Goal: Transaction & Acquisition: Purchase product/service

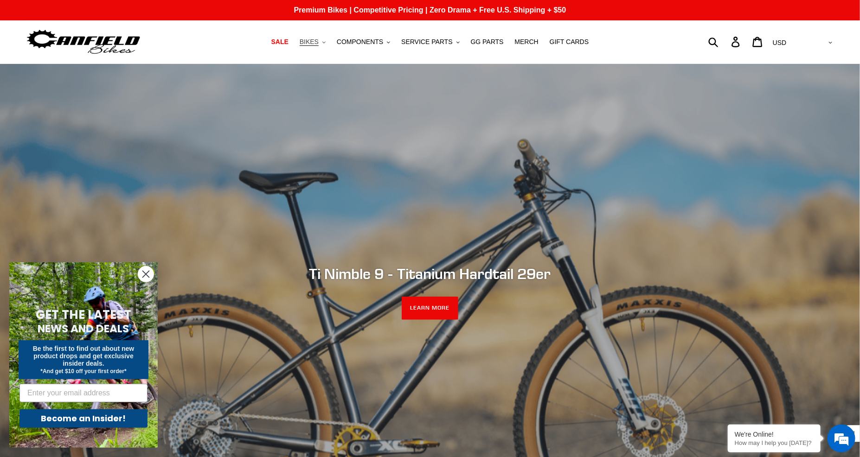
click at [319, 42] on span "BIKES" at bounding box center [309, 42] width 19 height 8
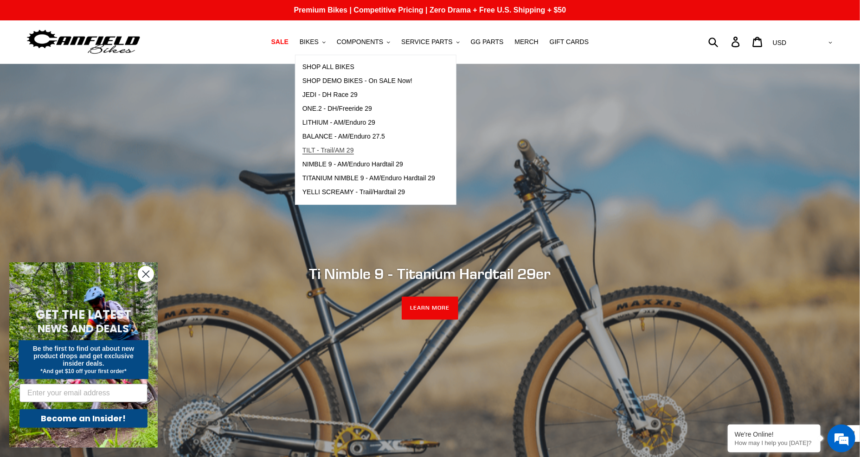
click at [337, 150] on span "TILT - Trail/AM 29" at bounding box center [329, 151] width 52 height 8
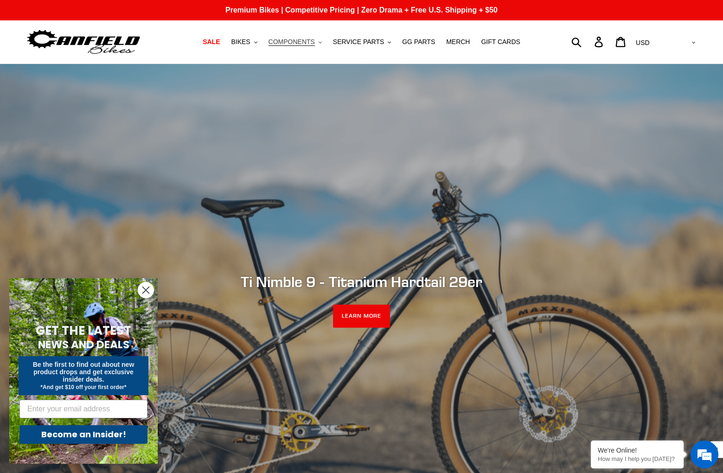
click at [304, 45] on span "COMPONENTS" at bounding box center [292, 42] width 46 height 8
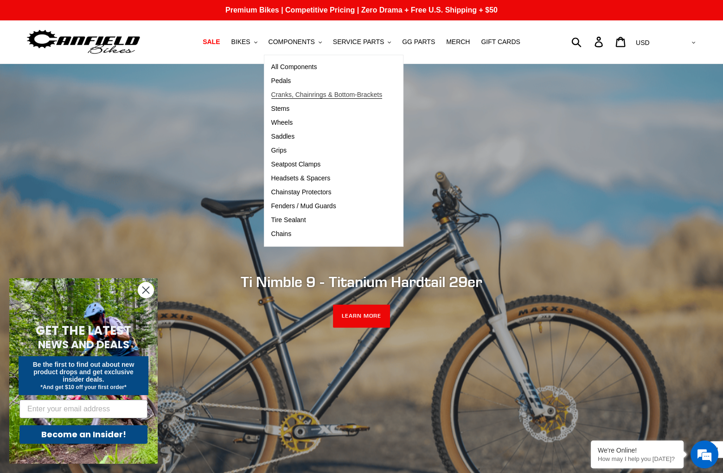
click at [314, 96] on span "Cranks, Chainrings & Bottom-Brackets" at bounding box center [326, 95] width 111 height 8
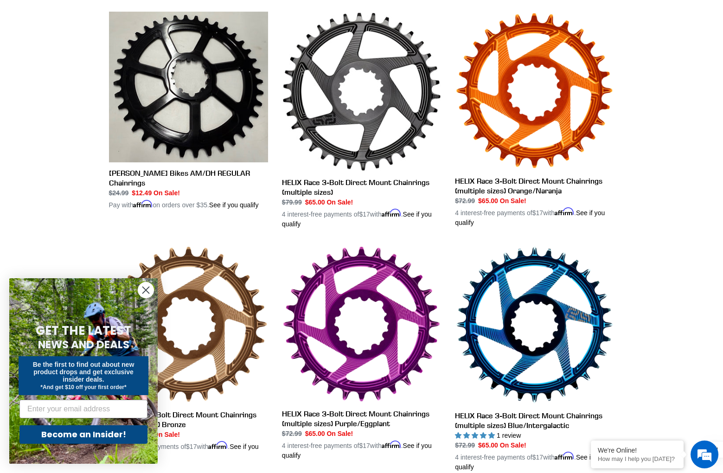
click at [148, 291] on circle "Close dialog" at bounding box center [145, 290] width 15 height 15
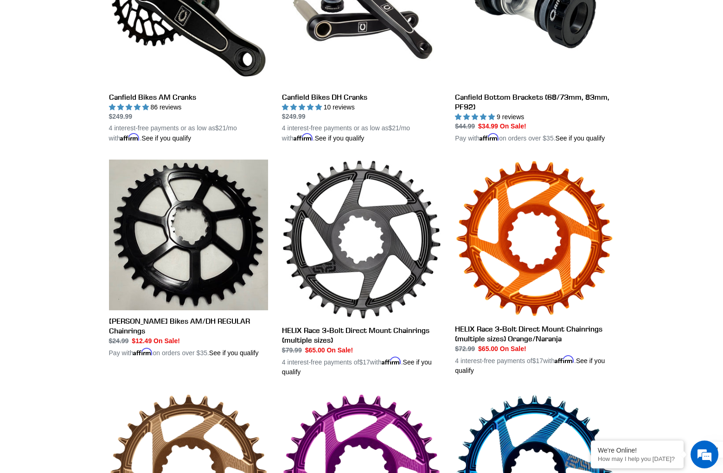
scroll to position [340, 0]
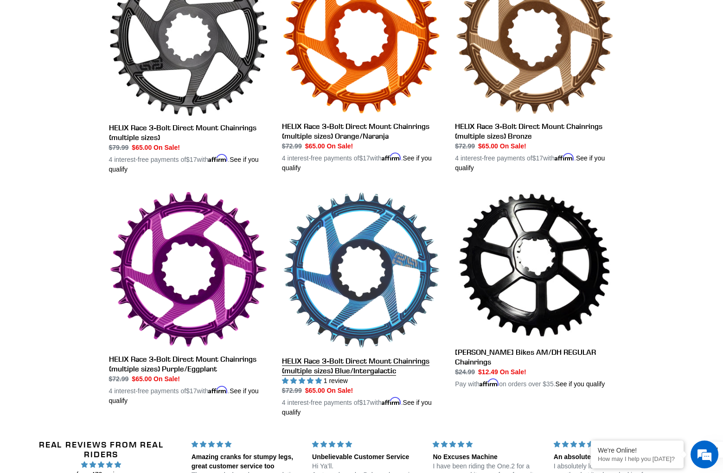
scroll to position [547, 0]
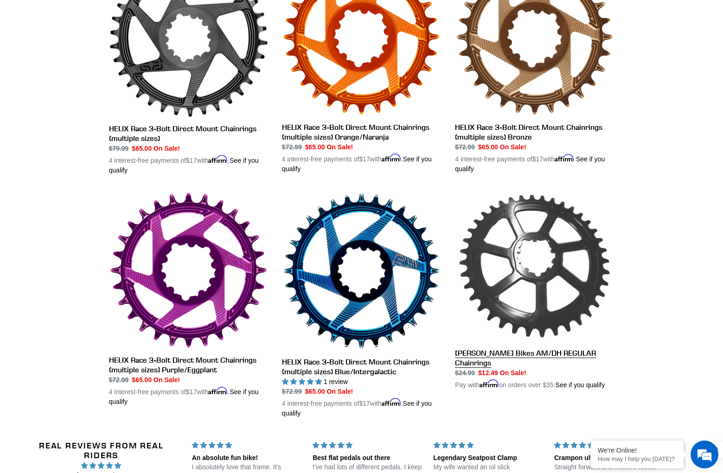
click at [567, 246] on link "[PERSON_NAME] Bikes AM/DH REGULAR Chainrings" at bounding box center [534, 291] width 159 height 199
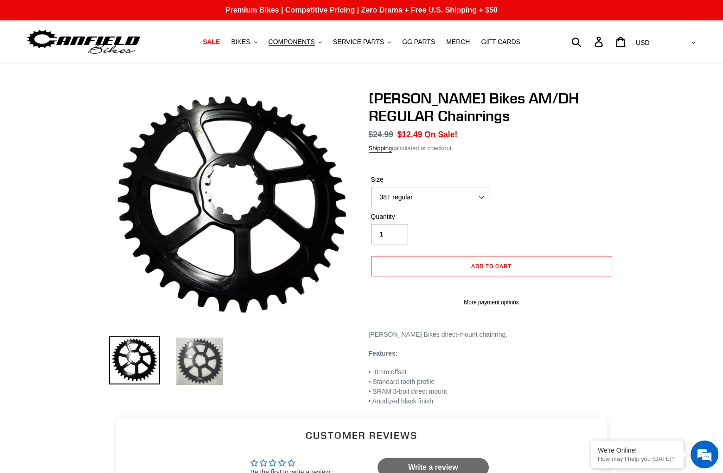
click at [203, 360] on img at bounding box center [199, 361] width 51 height 51
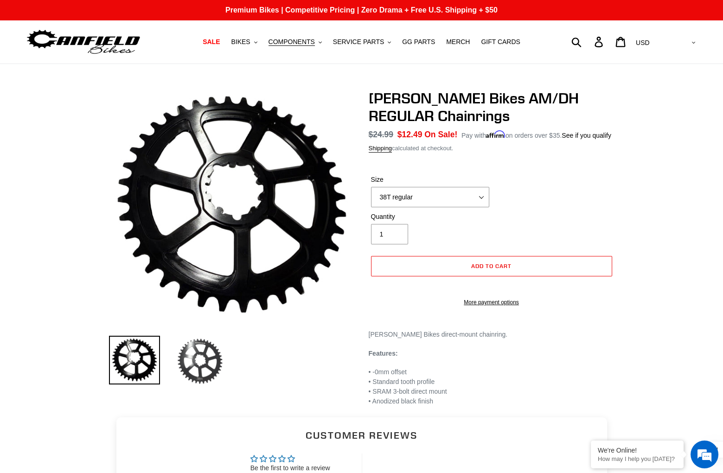
click at [203, 363] on img at bounding box center [199, 361] width 51 height 51
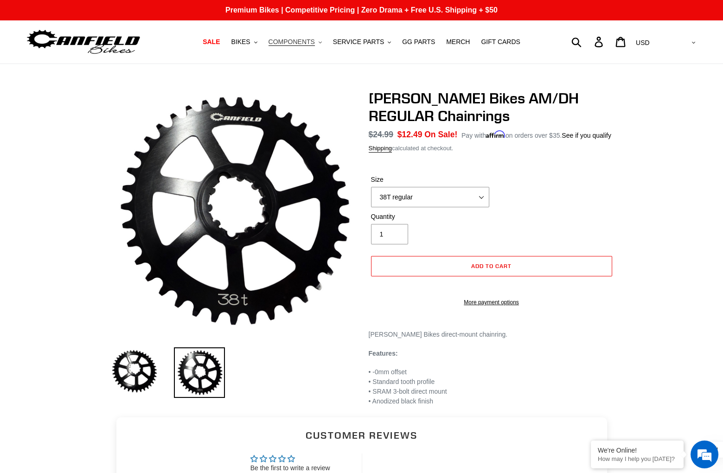
click at [304, 42] on span "COMPONENTS" at bounding box center [292, 42] width 46 height 8
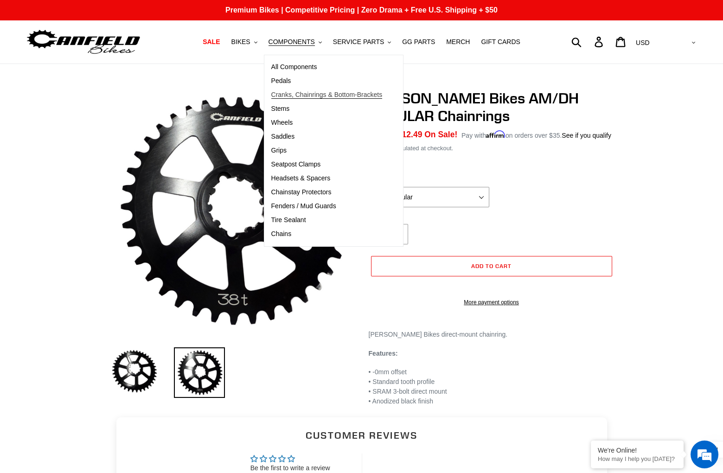
click at [302, 94] on span "Cranks, Chainrings & Bottom-Brackets" at bounding box center [326, 95] width 111 height 8
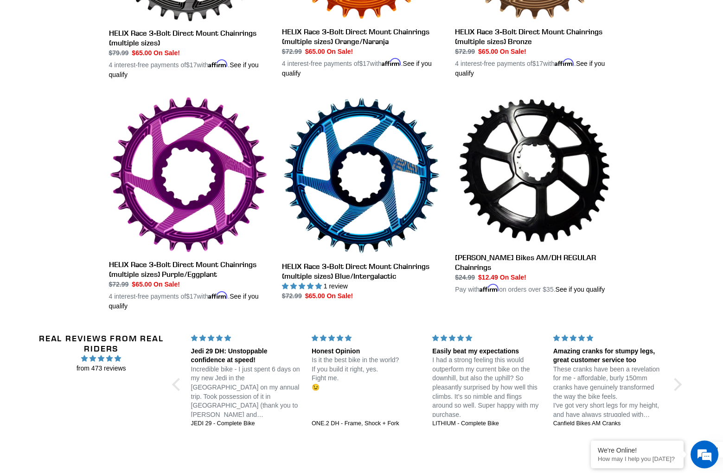
scroll to position [657, 0]
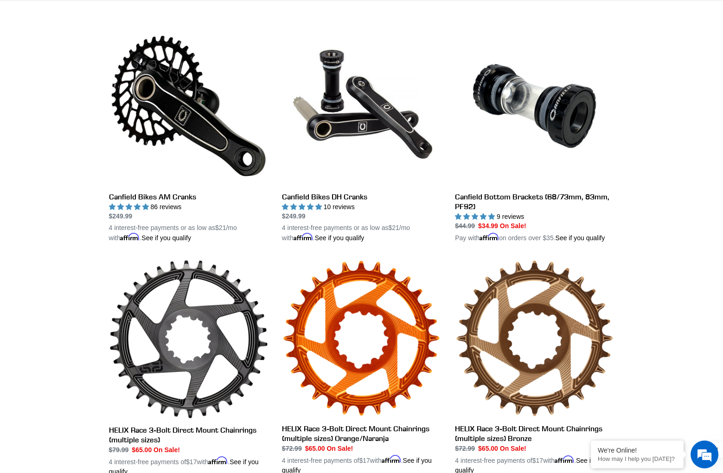
scroll to position [237, 0]
